Goal: Task Accomplishment & Management: Use online tool/utility

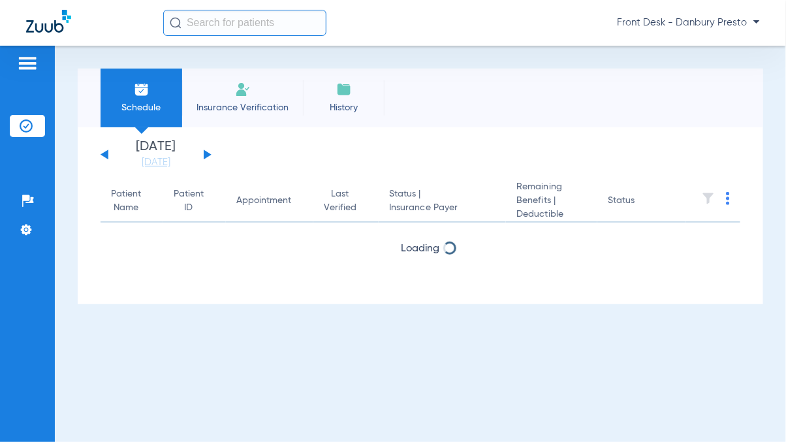
click at [223, 20] on input "text" at bounding box center [244, 23] width 163 height 26
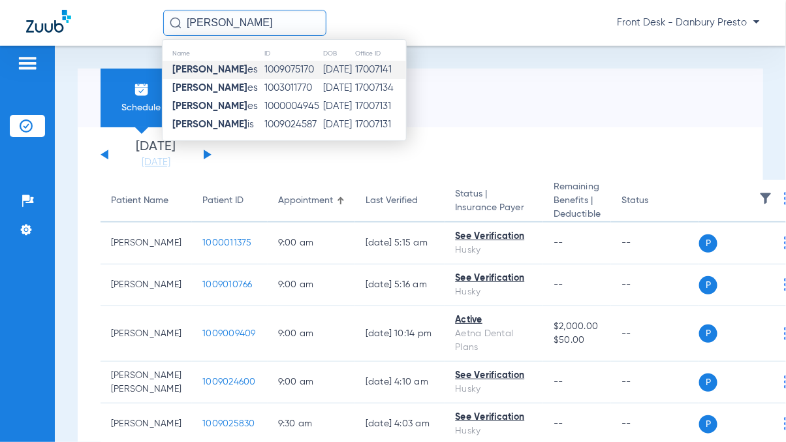
type input "[PERSON_NAME]"
click at [264, 74] on td "1009075170" at bounding box center [293, 70] width 59 height 18
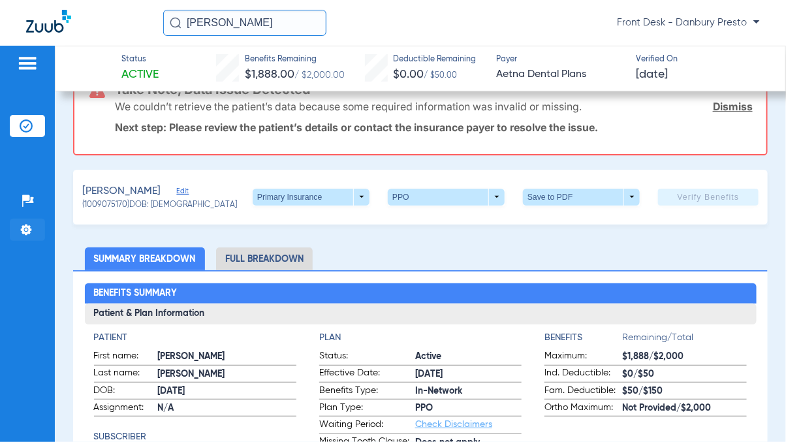
scroll to position [65, 0]
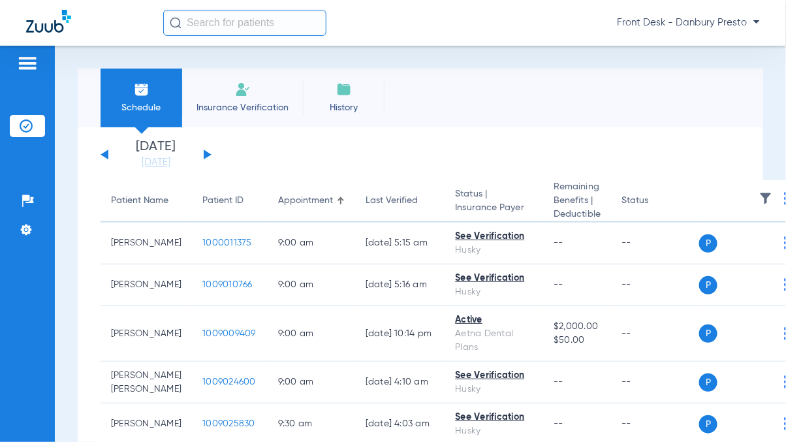
click at [201, 159] on div "Tuesday 06-17-2025 Wednesday 06-18-2025 Thursday 06-19-2025 Friday 06-20-2025 S…" at bounding box center [156, 154] width 111 height 29
click at [207, 153] on button at bounding box center [208, 155] width 8 height 10
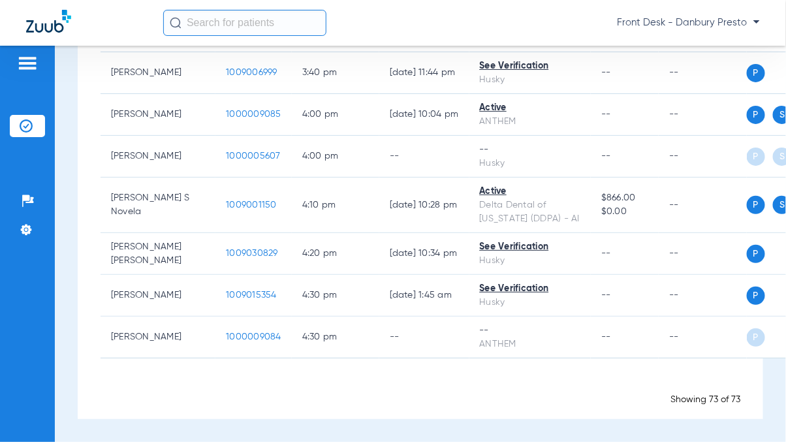
scroll to position [3326, 0]
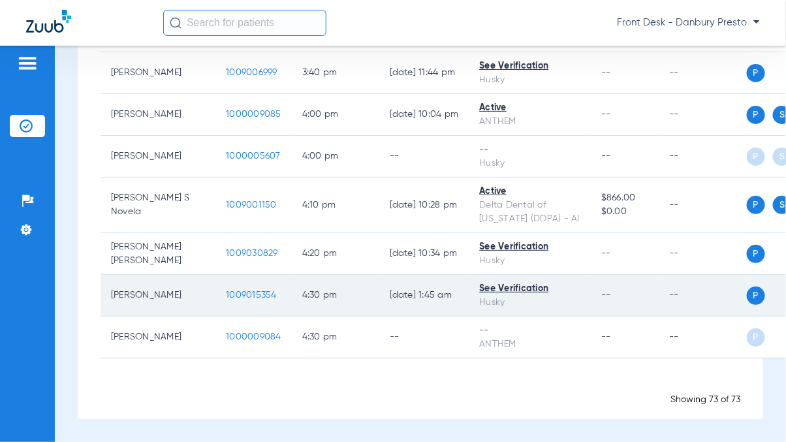
click at [506, 289] on div "See Verification" at bounding box center [530, 289] width 101 height 14
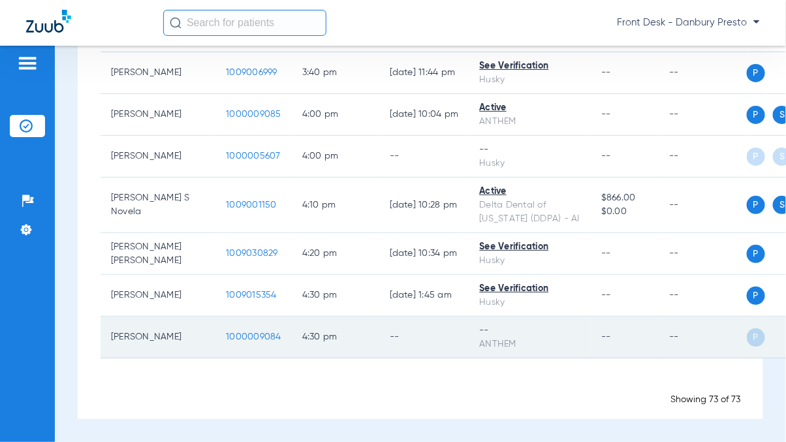
click at [747, 336] on span "P" at bounding box center [756, 338] width 18 height 18
click at [316, 334] on td "4:30 PM" at bounding box center [336, 338] width 88 height 42
click at [226, 336] on span "1000009084" at bounding box center [254, 336] width 56 height 9
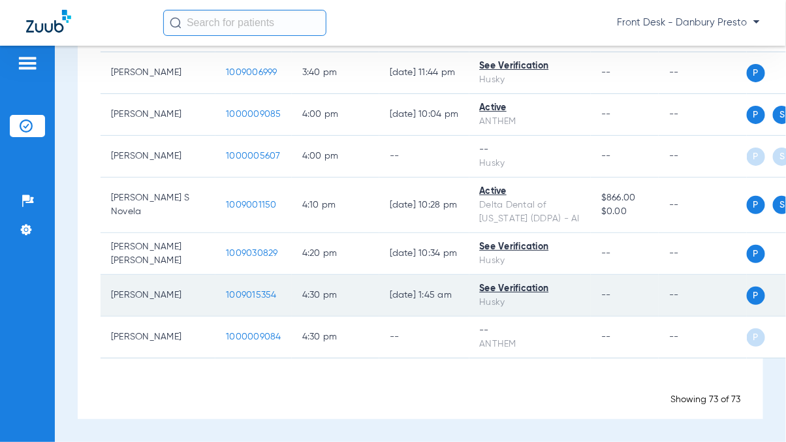
click at [489, 293] on div "See Verification" at bounding box center [530, 289] width 101 height 14
click at [747, 300] on span "P" at bounding box center [756, 296] width 18 height 18
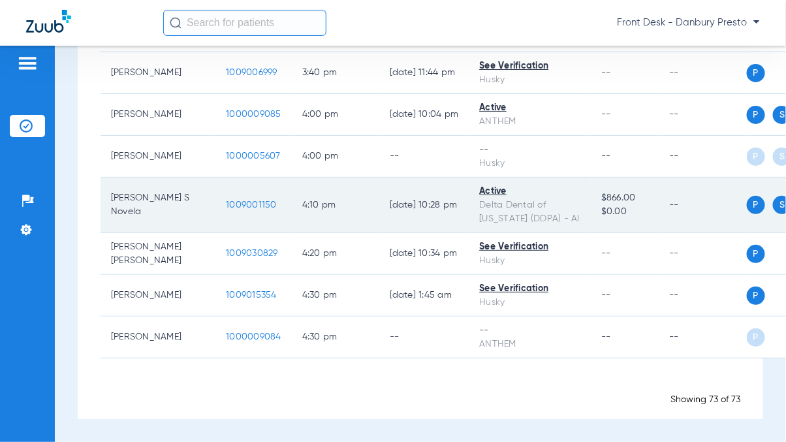
click at [747, 233] on td "P S" at bounding box center [796, 206] width 99 height 56
click at [747, 214] on span "P" at bounding box center [756, 205] width 18 height 18
click at [773, 214] on span "S" at bounding box center [782, 205] width 18 height 18
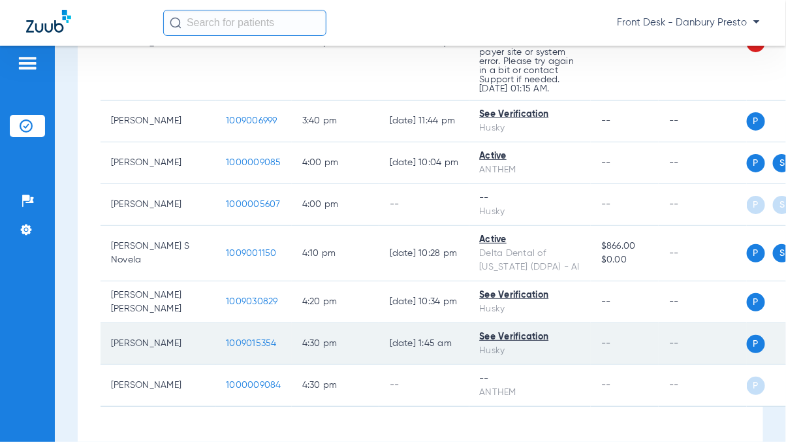
scroll to position [2999, 0]
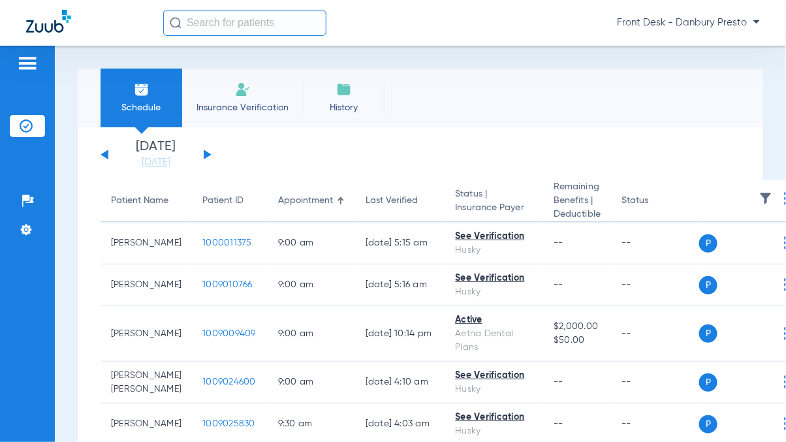
click at [206, 154] on button at bounding box center [208, 155] width 8 height 10
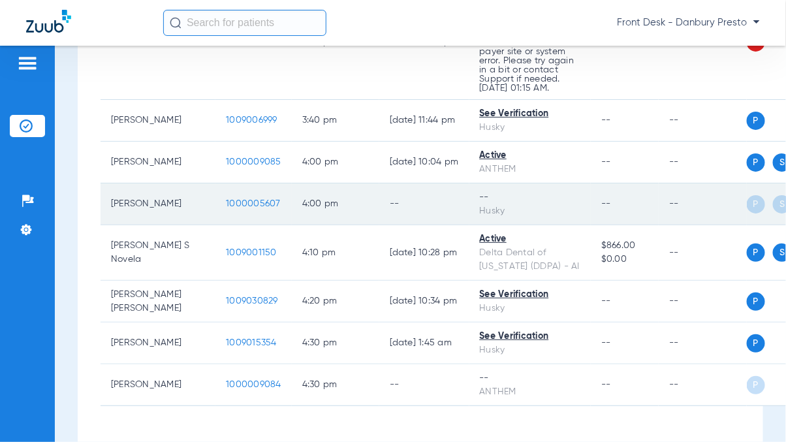
scroll to position [3000, 0]
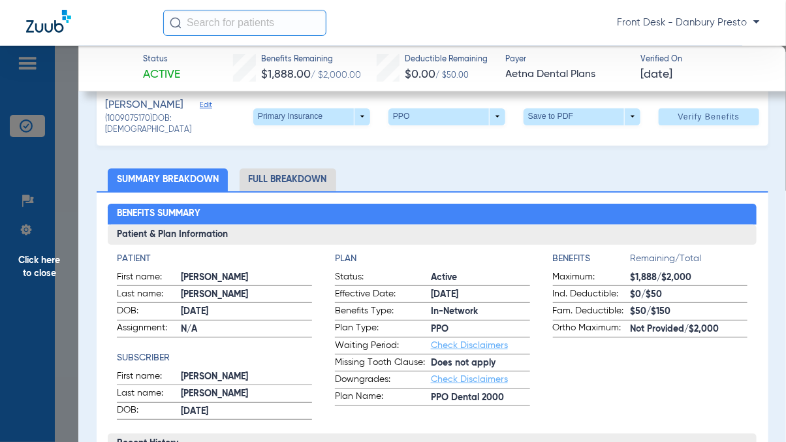
scroll to position [0, 0]
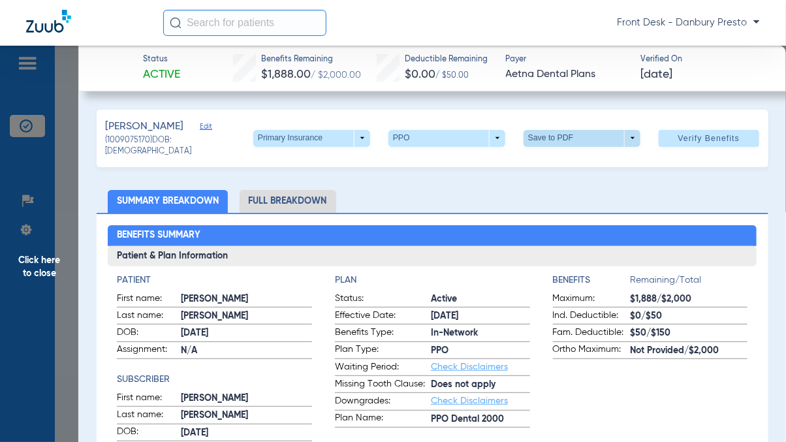
click at [584, 133] on span at bounding box center [581, 138] width 31 height 31
click at [577, 164] on span "Save to PDF" at bounding box center [577, 162] width 52 height 9
